Goal: Ask a question

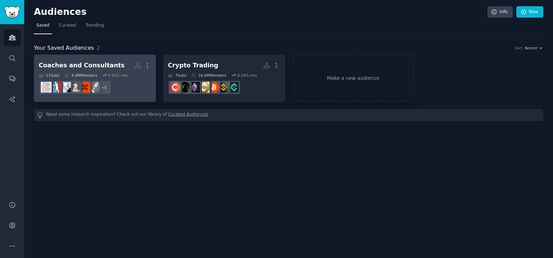
click at [119, 62] on h2 "Coaches and Consultants More" at bounding box center [95, 65] width 112 height 12
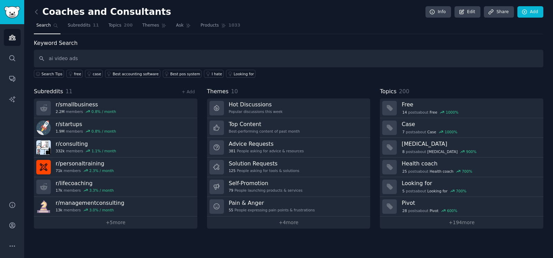
type input "ai video ads"
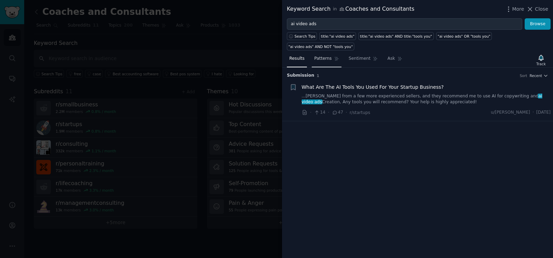
click at [318, 56] on span "Patterns" at bounding box center [322, 59] width 17 height 6
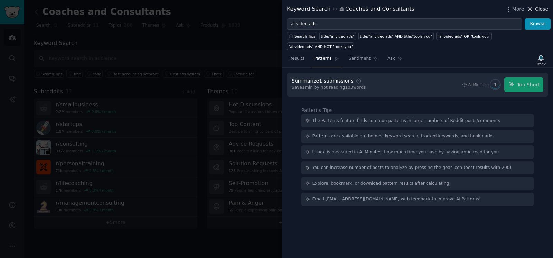
click at [536, 7] on span "Close" at bounding box center [541, 9] width 13 height 7
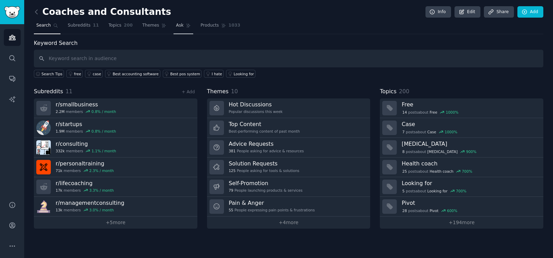
click at [176, 26] on span "Ask" at bounding box center [180, 25] width 8 height 6
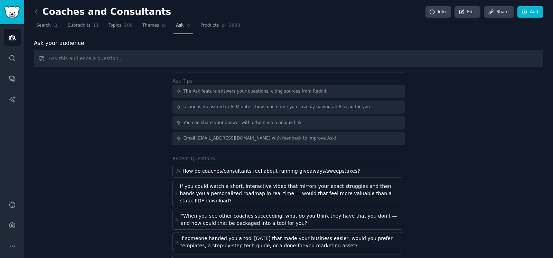
click at [128, 56] on input "text" at bounding box center [289, 59] width 510 height 18
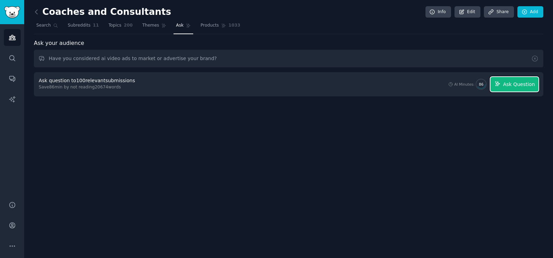
click at [512, 84] on span "Ask Question" at bounding box center [519, 84] width 32 height 7
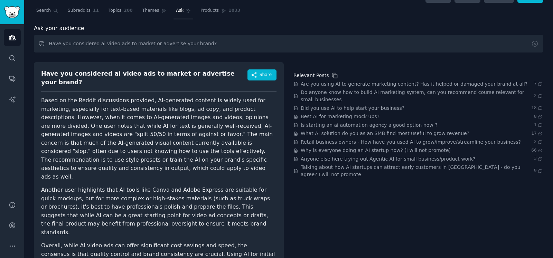
scroll to position [22, 0]
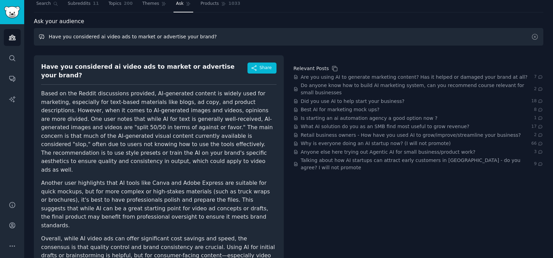
click at [164, 33] on input "Have you considered ai video ads to market or advertise your brand?" at bounding box center [289, 37] width 510 height 18
click at [165, 33] on input "Have you considered ai video ads to market or advertise your brand?" at bounding box center [289, 37] width 510 height 18
click at [128, 37] on input "Would you hire someone to generate leads for you on a CPA basis?" at bounding box center [289, 37] width 510 height 18
type input "Would you hire someone to generate quality leads for you on a CPA basis?"
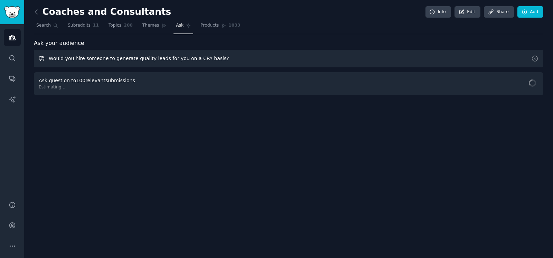
scroll to position [0, 0]
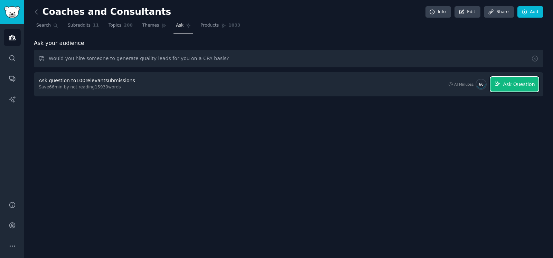
click at [519, 85] on span "Ask Question" at bounding box center [519, 84] width 32 height 7
